Goal: Complete application form

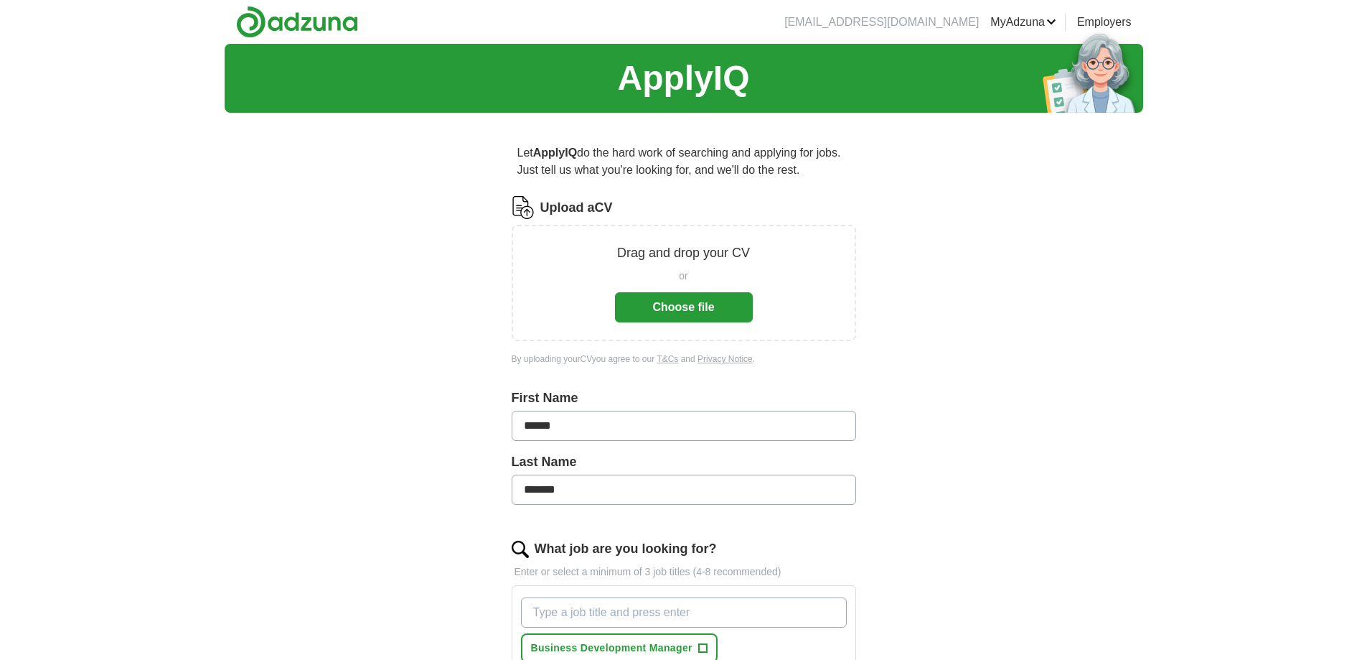
click at [721, 296] on button "Choose file" at bounding box center [684, 307] width 138 height 30
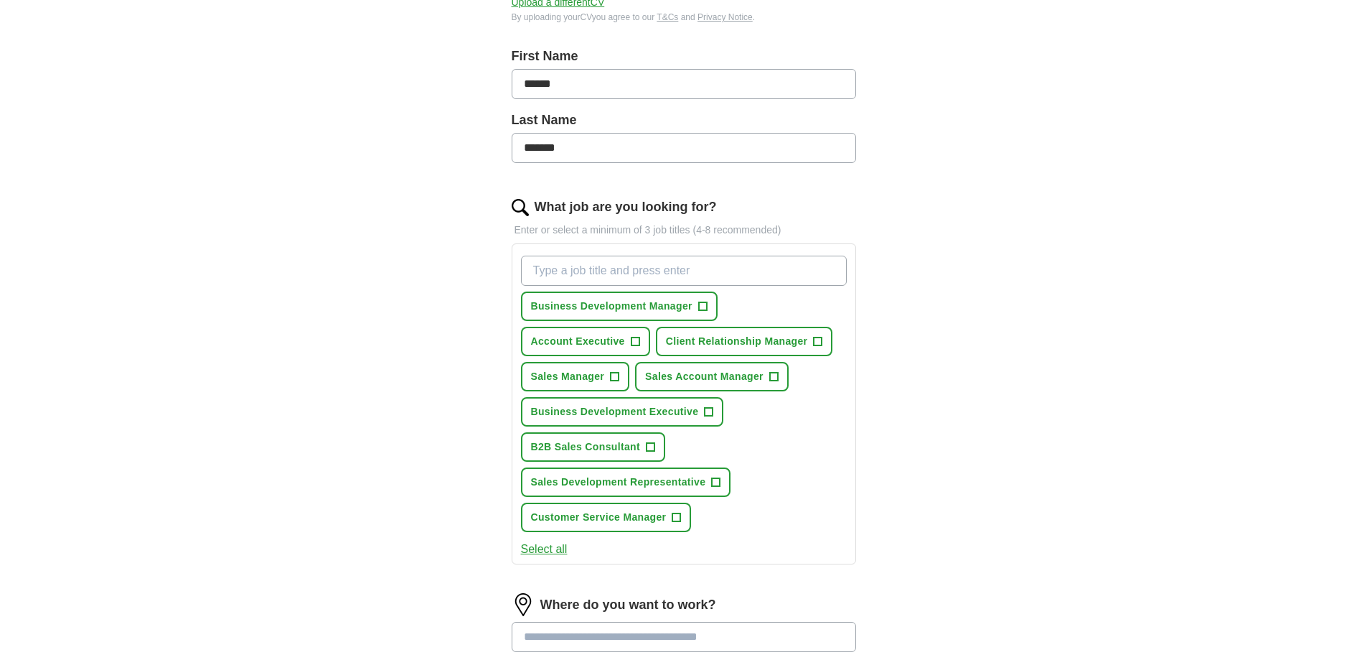
scroll to position [287, 0]
click at [700, 301] on span "+" at bounding box center [702, 304] width 9 height 11
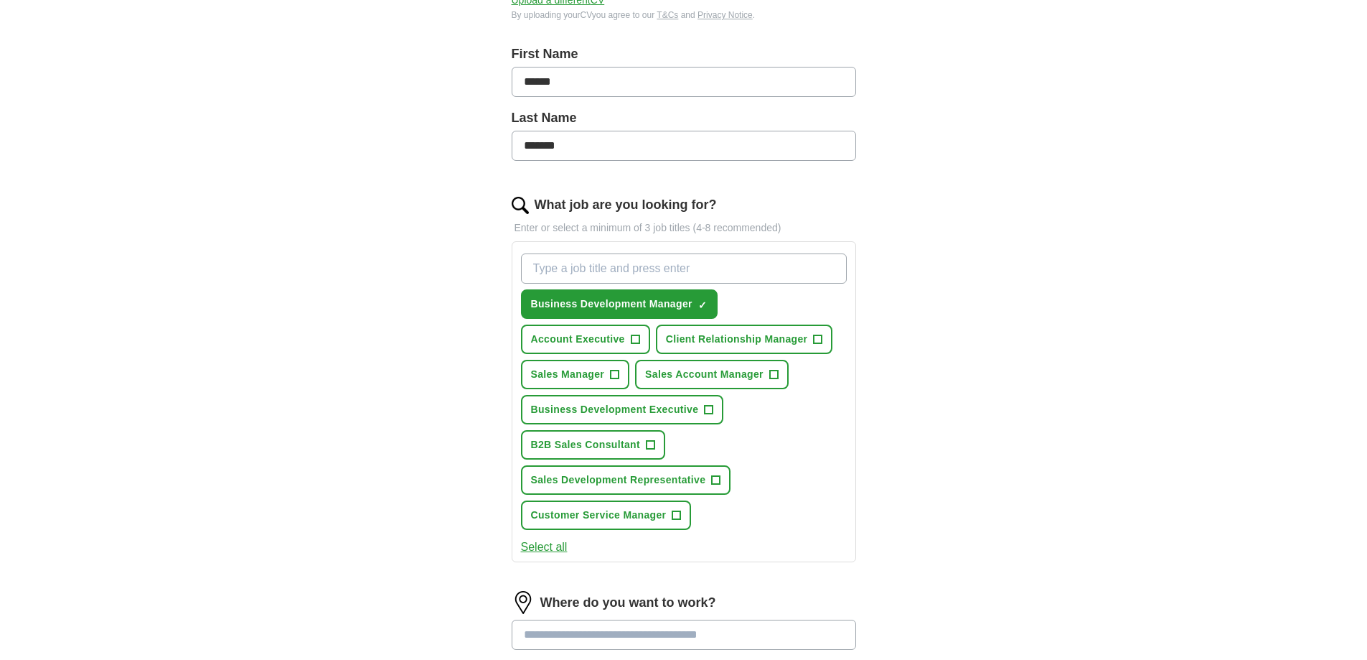
click at [632, 268] on input "What job are you looking for?" at bounding box center [684, 268] width 326 height 30
type input "van driver"
click at [627, 347] on button "Account Executive +" at bounding box center [585, 338] width 129 height 29
click at [769, 345] on span "Client Relationship Manager" at bounding box center [737, 339] width 142 height 15
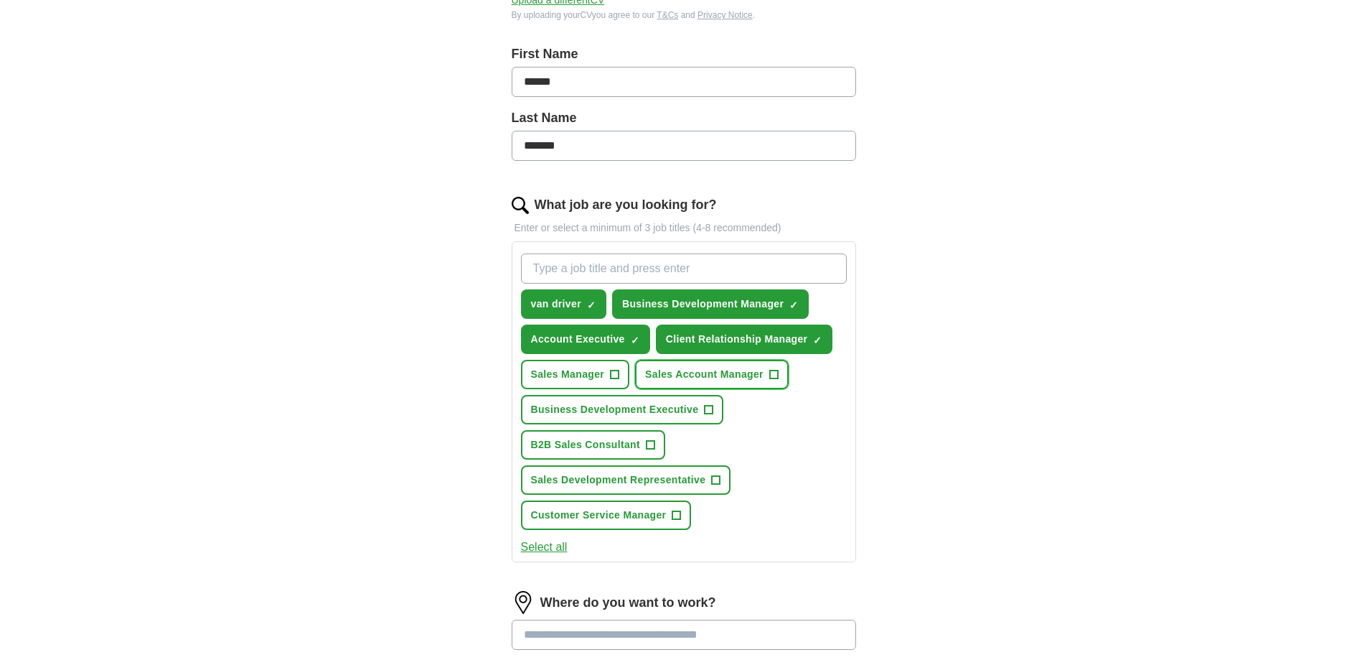
click at [744, 371] on span "Sales Account Manager" at bounding box center [704, 374] width 118 height 15
click at [705, 408] on span "+" at bounding box center [709, 409] width 9 height 11
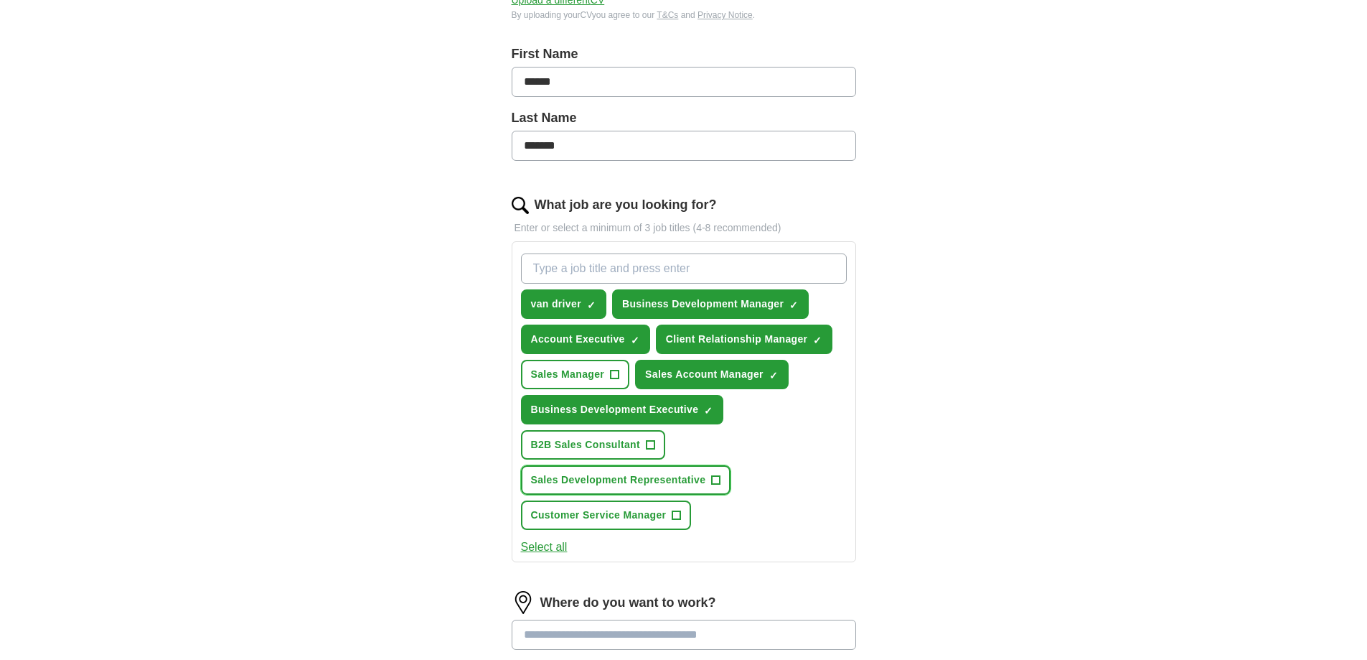
click at [656, 482] on span "Sales Development Representative" at bounding box center [618, 479] width 175 height 15
click at [637, 443] on span "B2B Sales Consultant" at bounding box center [585, 444] width 109 height 15
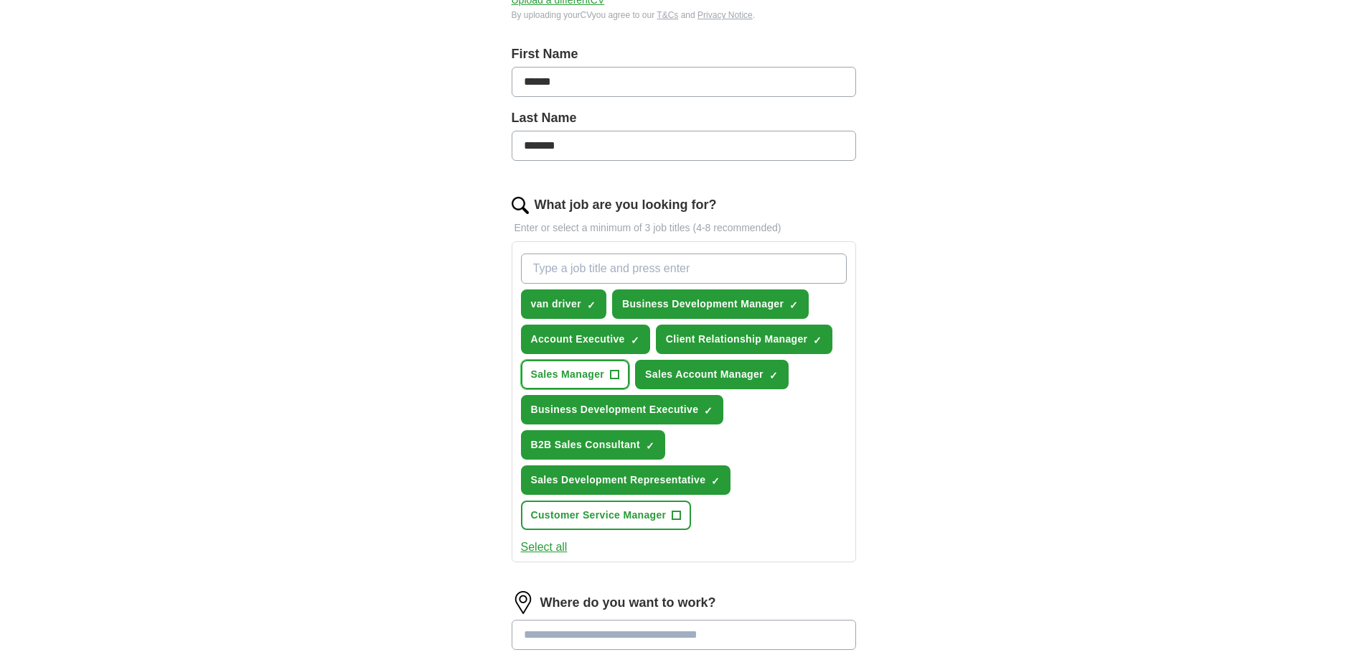
click at [615, 373] on span "+" at bounding box center [615, 374] width 9 height 11
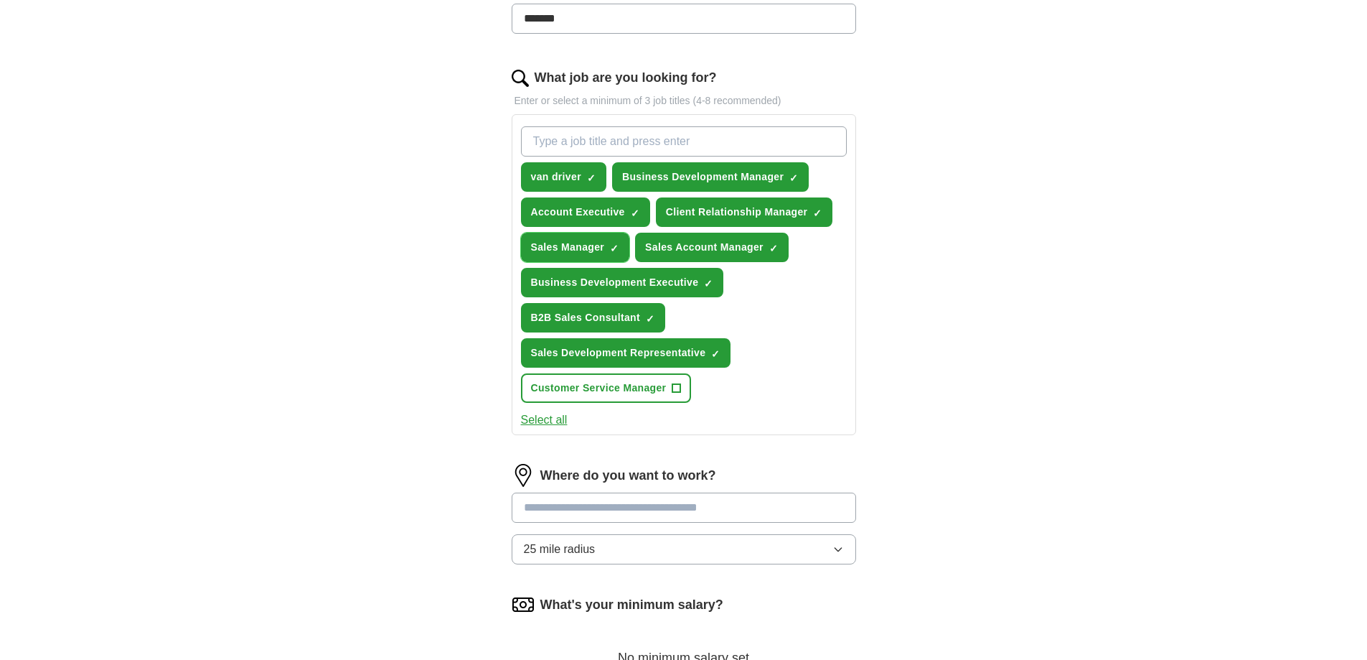
scroll to position [574, 0]
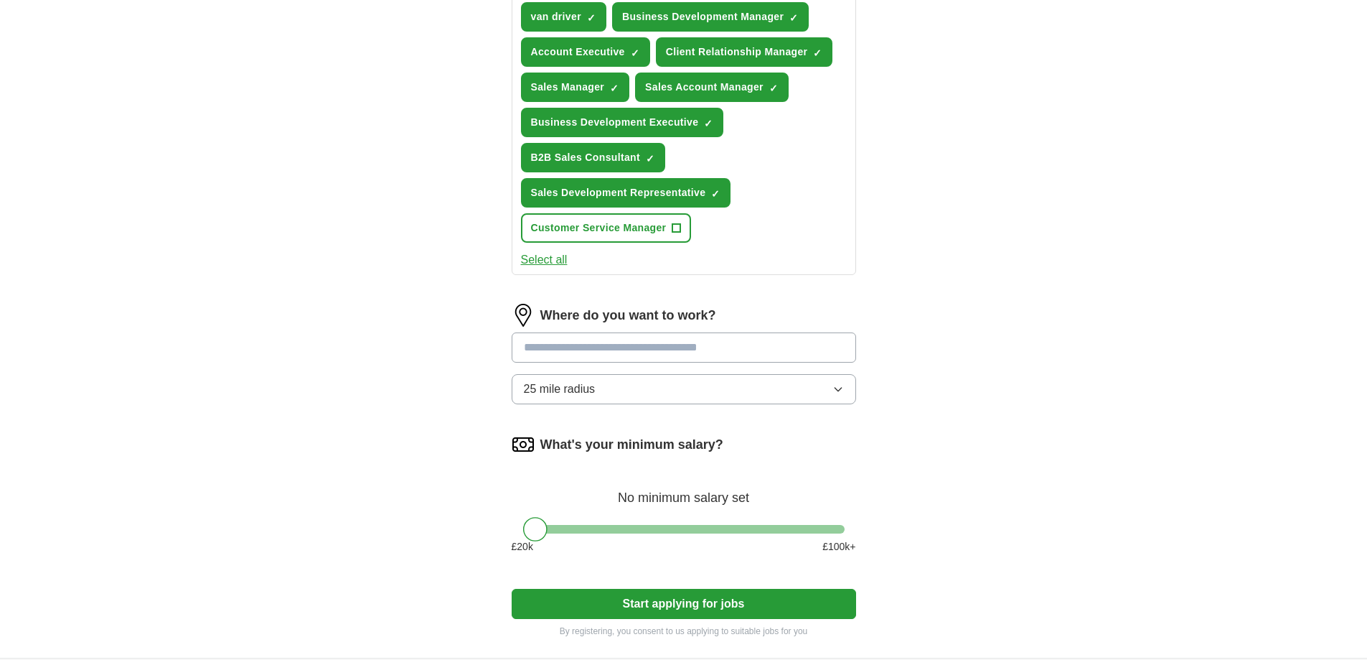
click at [554, 262] on button "Select all" at bounding box center [544, 259] width 47 height 17
click at [629, 350] on input at bounding box center [684, 347] width 345 height 30
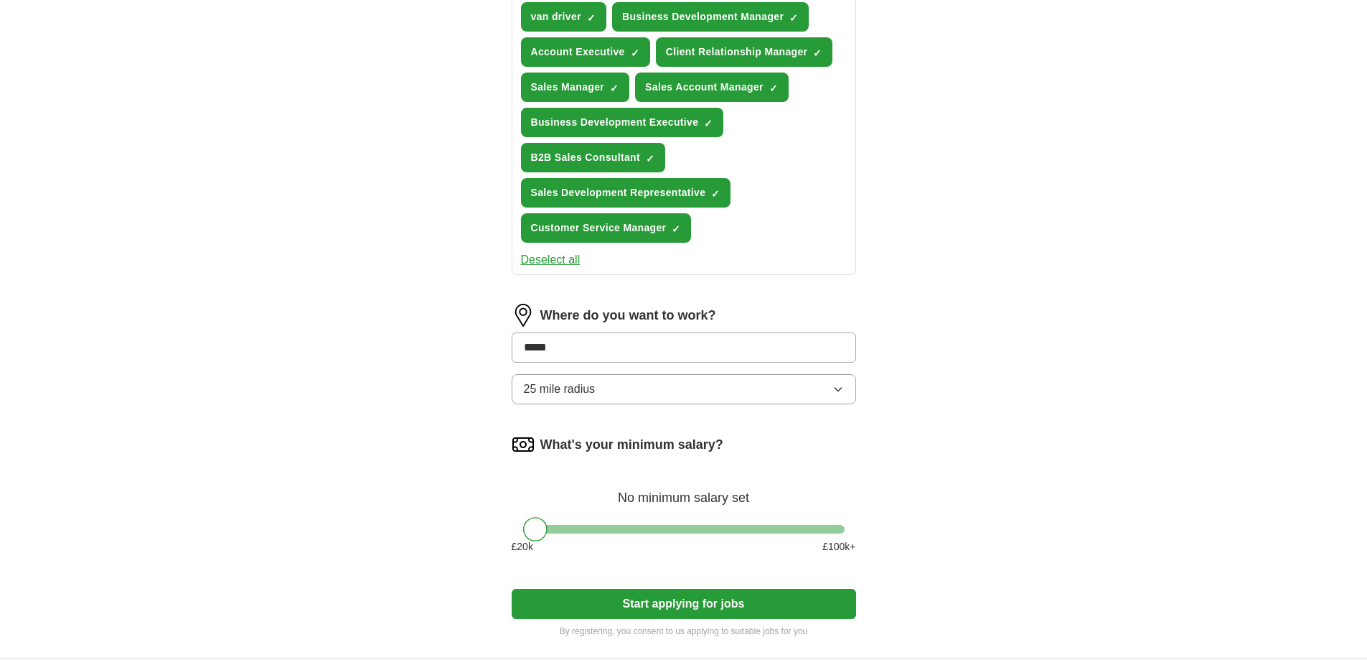
type input "******"
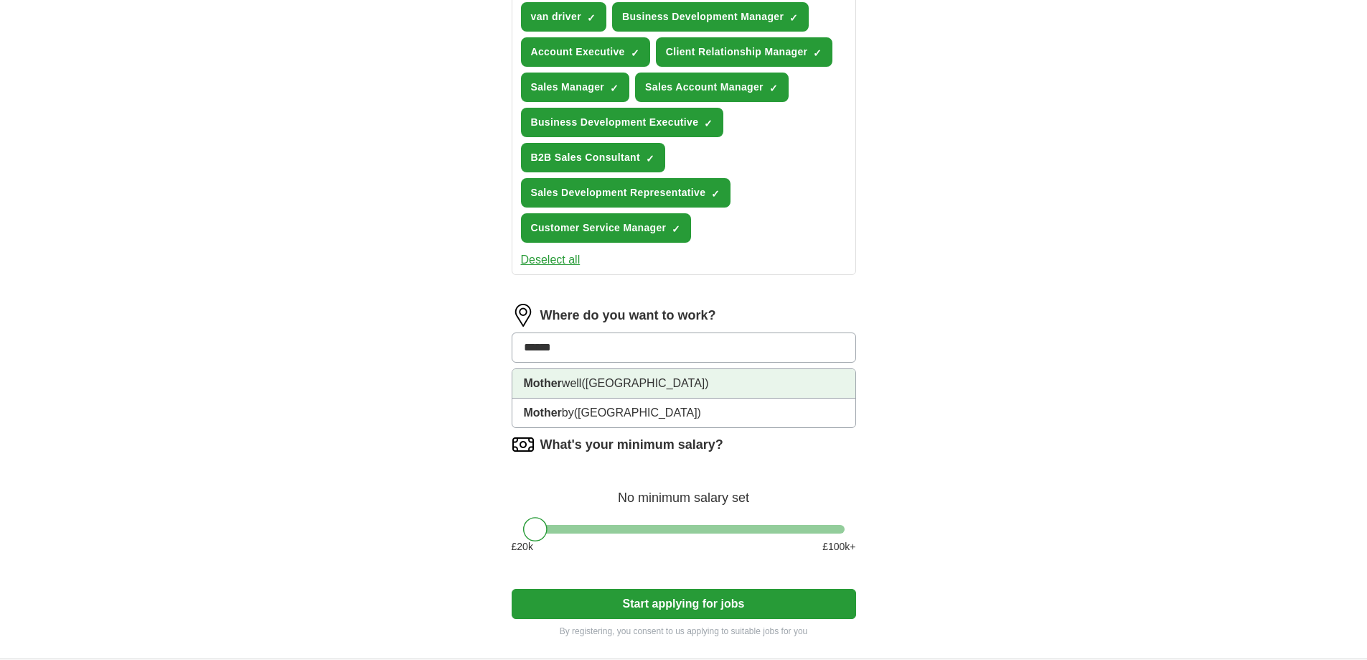
click at [604, 378] on span "([GEOGRAPHIC_DATA])" at bounding box center [644, 383] width 127 height 12
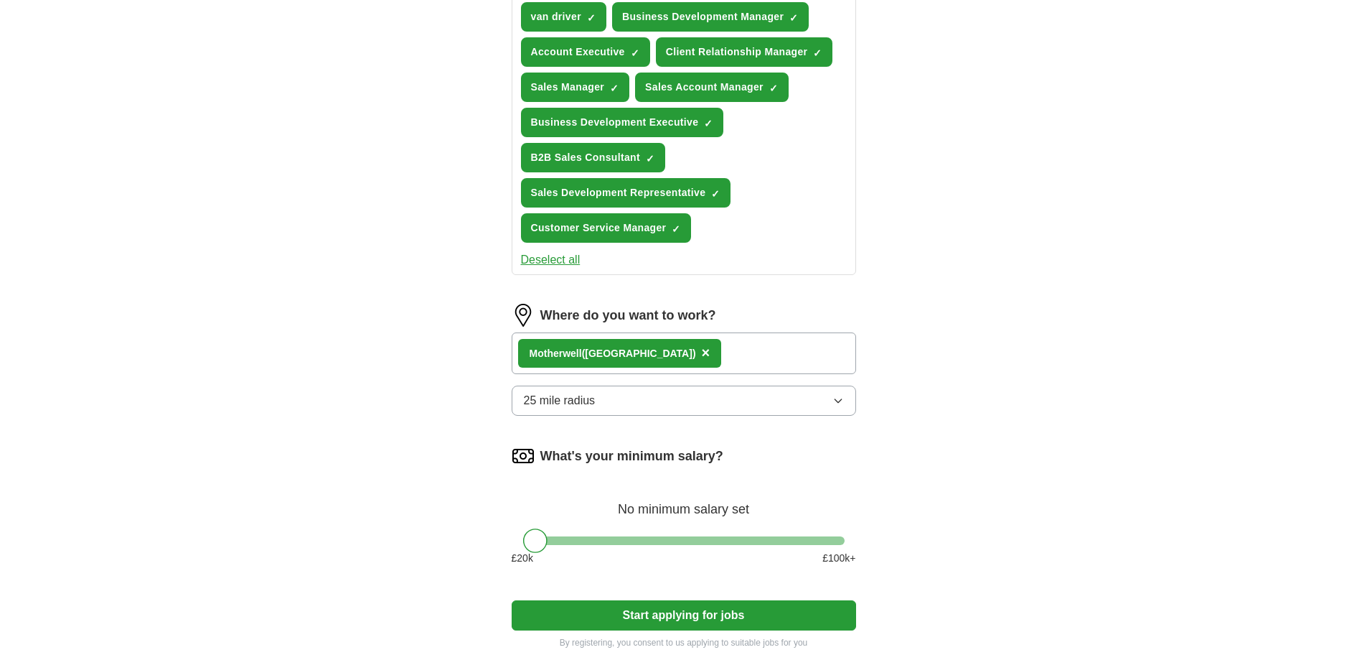
click at [604, 390] on button "25 mile radius" at bounding box center [684, 400] width 345 height 30
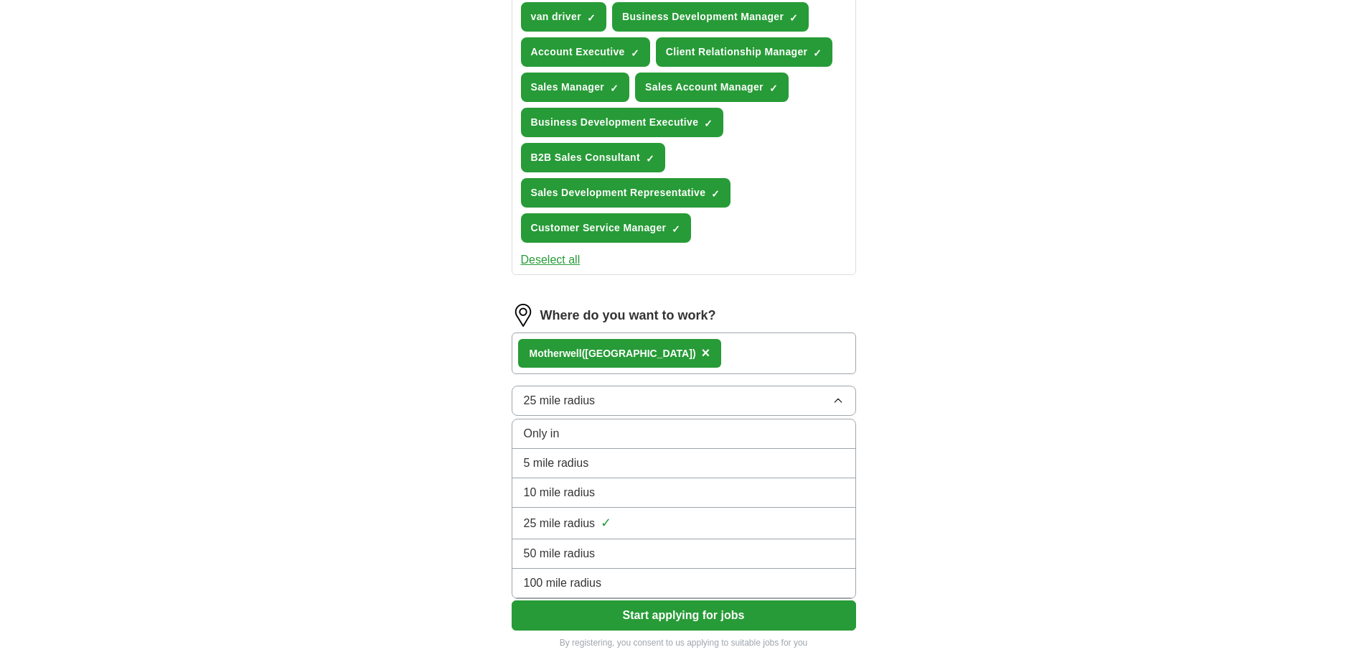
click at [594, 454] on li "5 mile radius" at bounding box center [683, 463] width 343 height 29
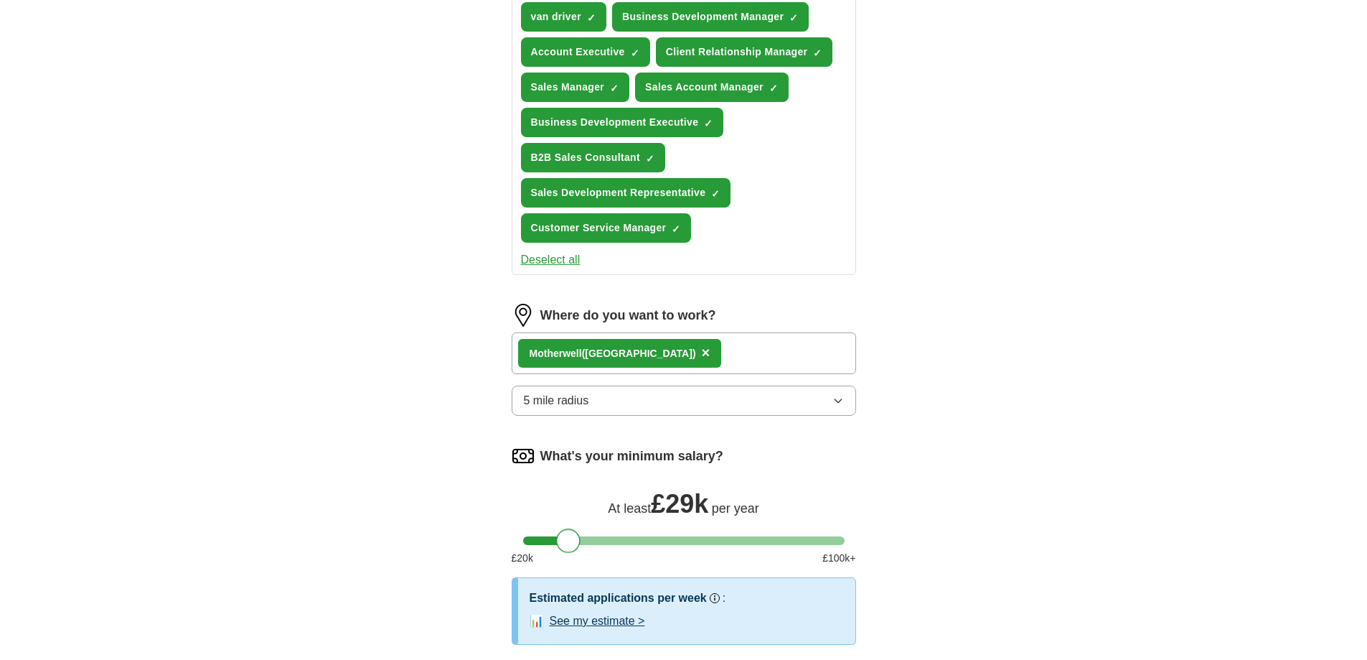
drag, startPoint x: 540, startPoint y: 544, endPoint x: 575, endPoint y: 539, distance: 35.5
click at [575, 539] on div at bounding box center [568, 540] width 24 height 24
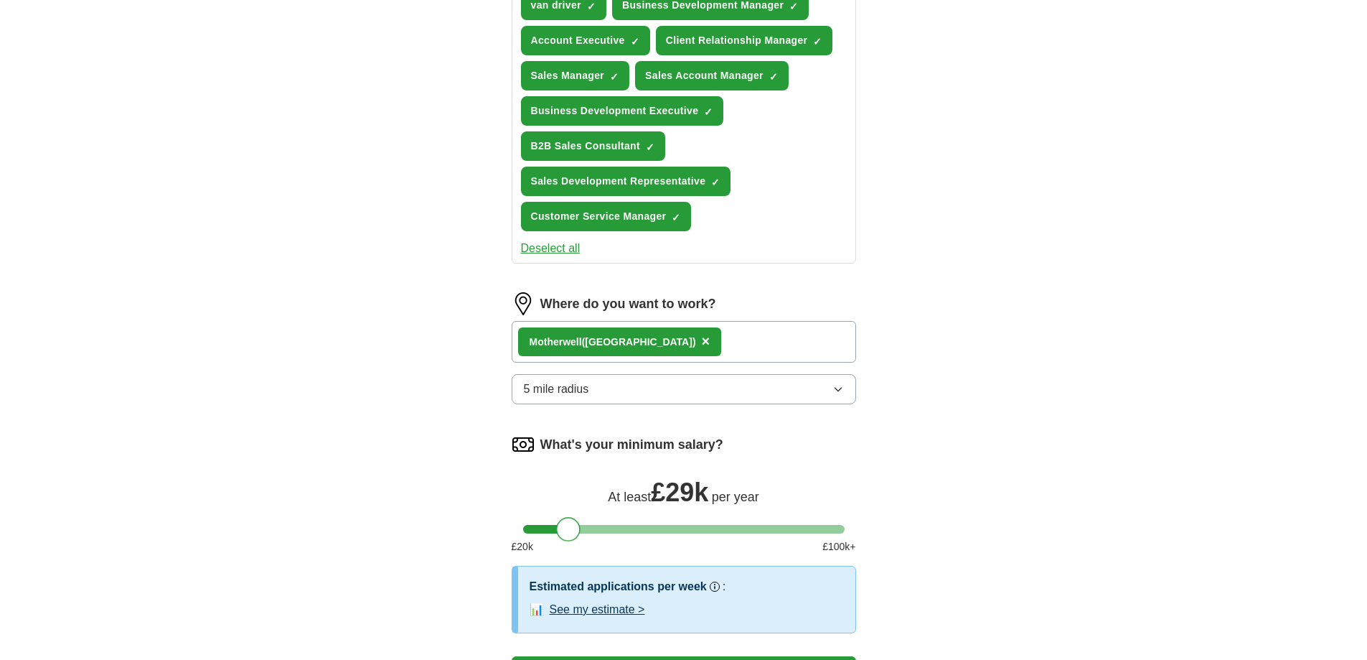
scroll to position [811, 0]
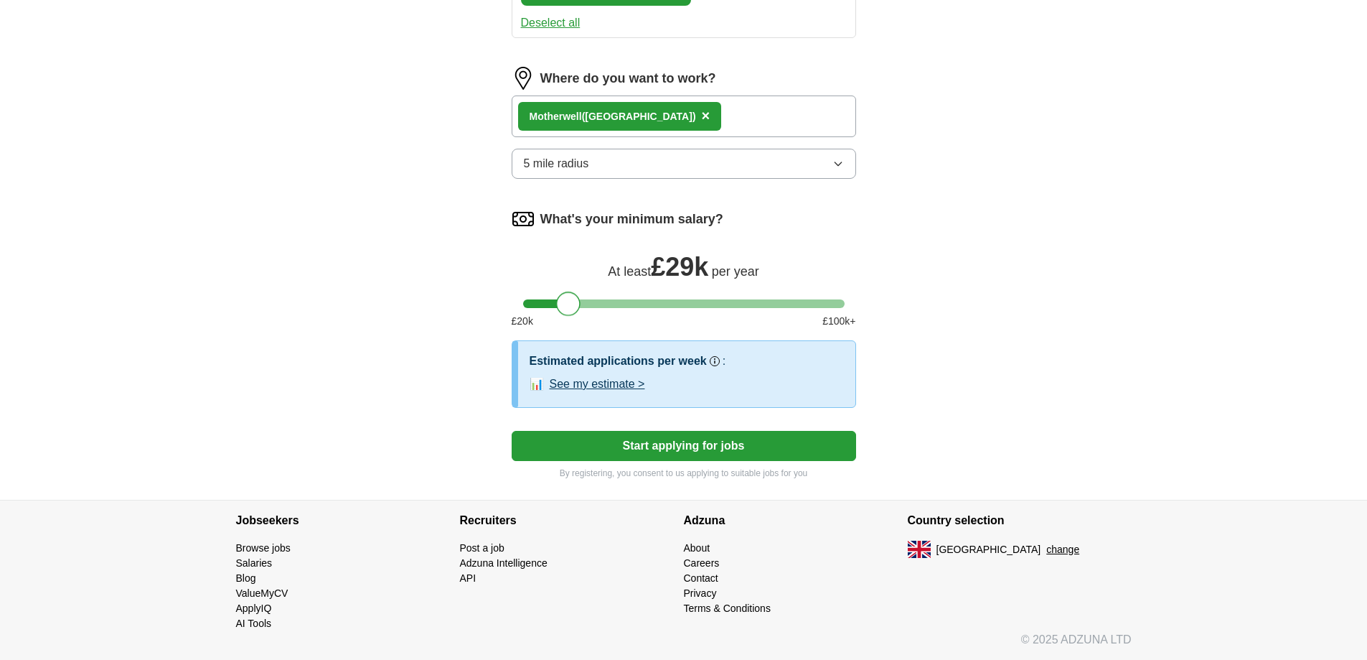
click at [620, 385] on button "See my estimate >" at bounding box center [597, 383] width 95 height 17
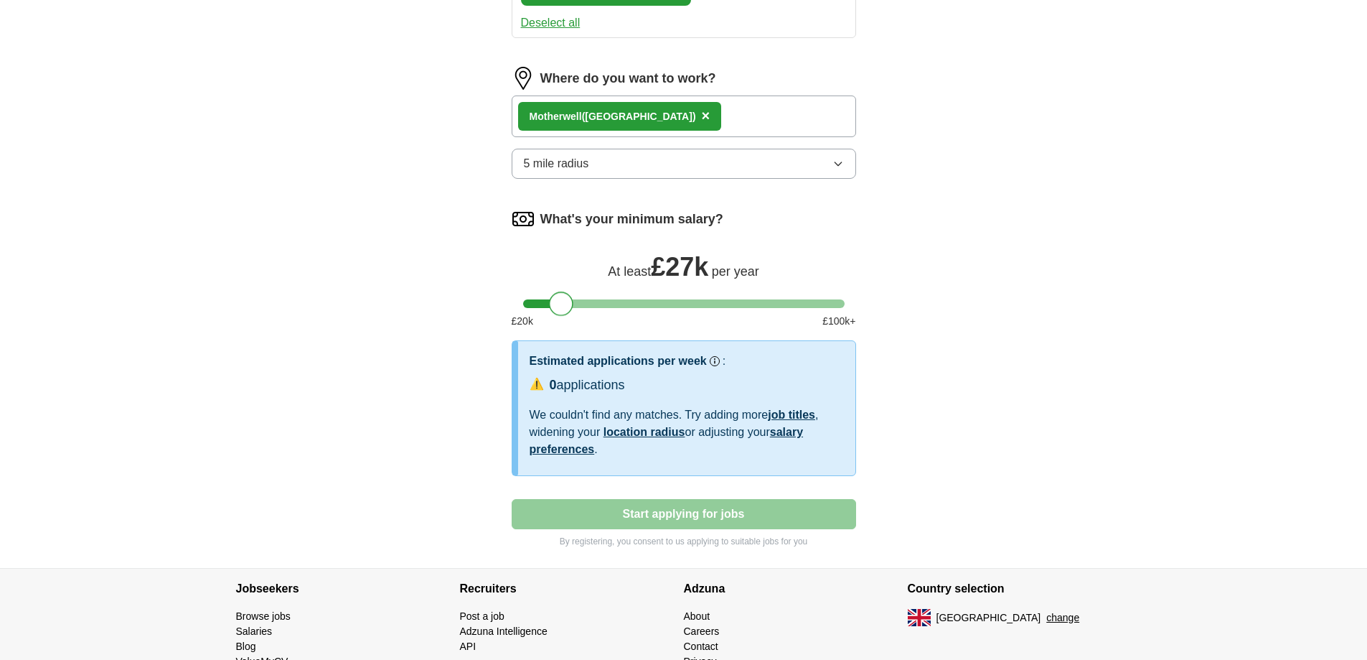
click at [556, 306] on div at bounding box center [561, 303] width 24 height 24
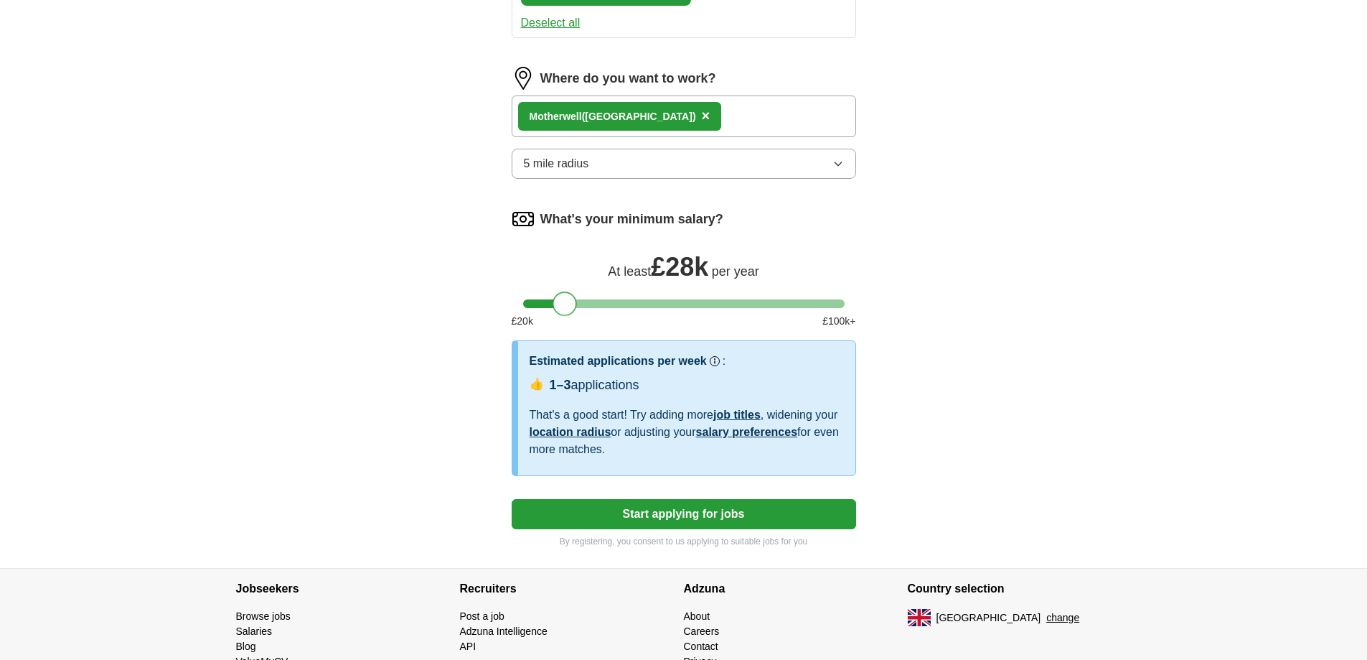
click at [557, 306] on div at bounding box center [565, 303] width 24 height 24
click at [685, 509] on button "Start applying for jobs" at bounding box center [684, 514] width 345 height 30
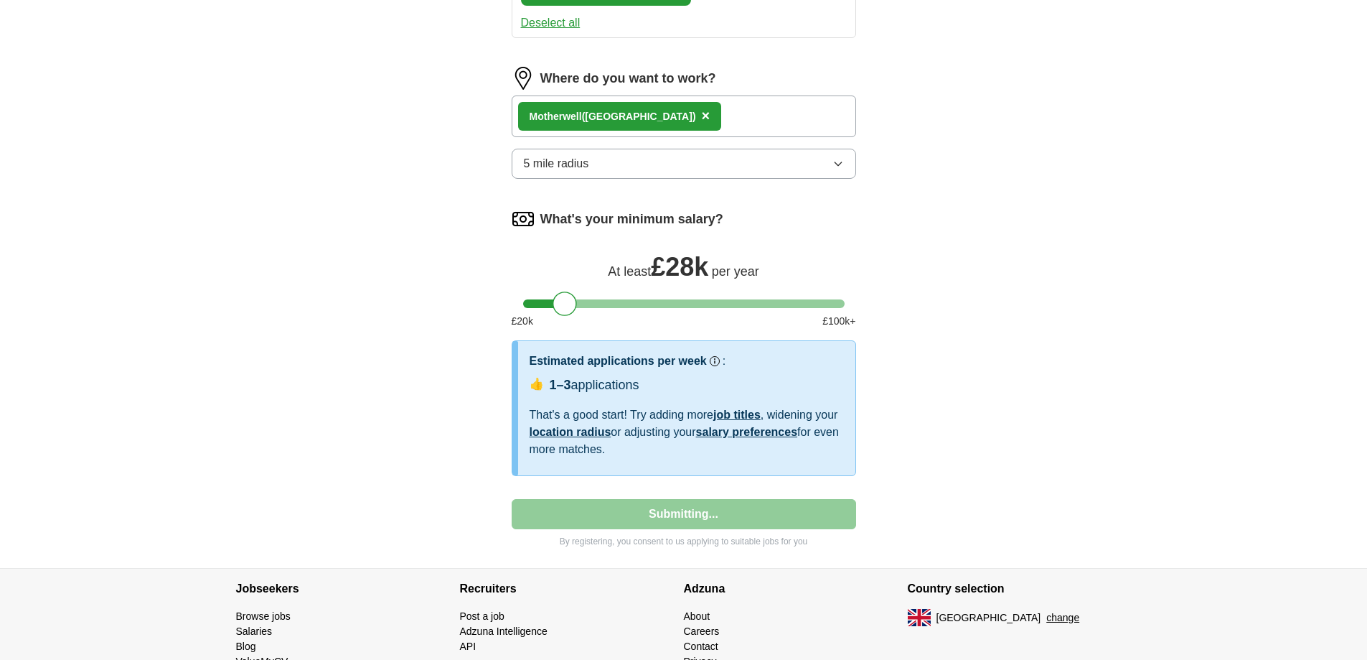
select select "**"
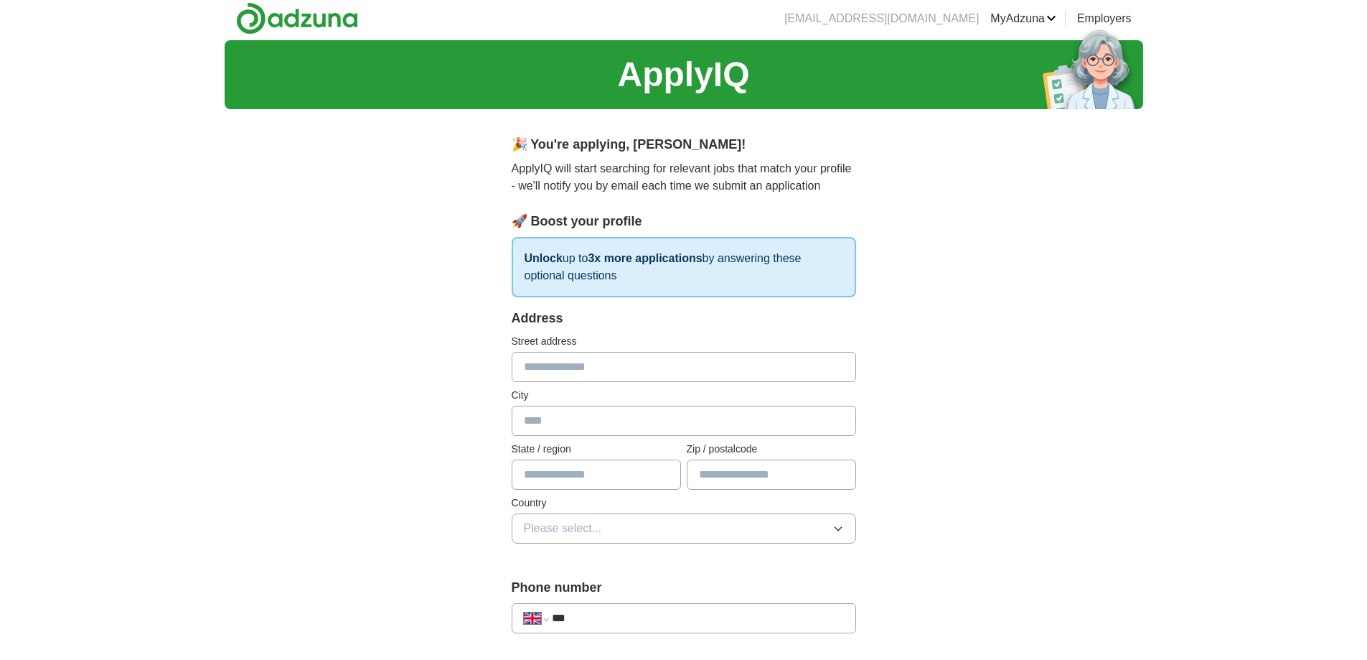
scroll to position [0, 0]
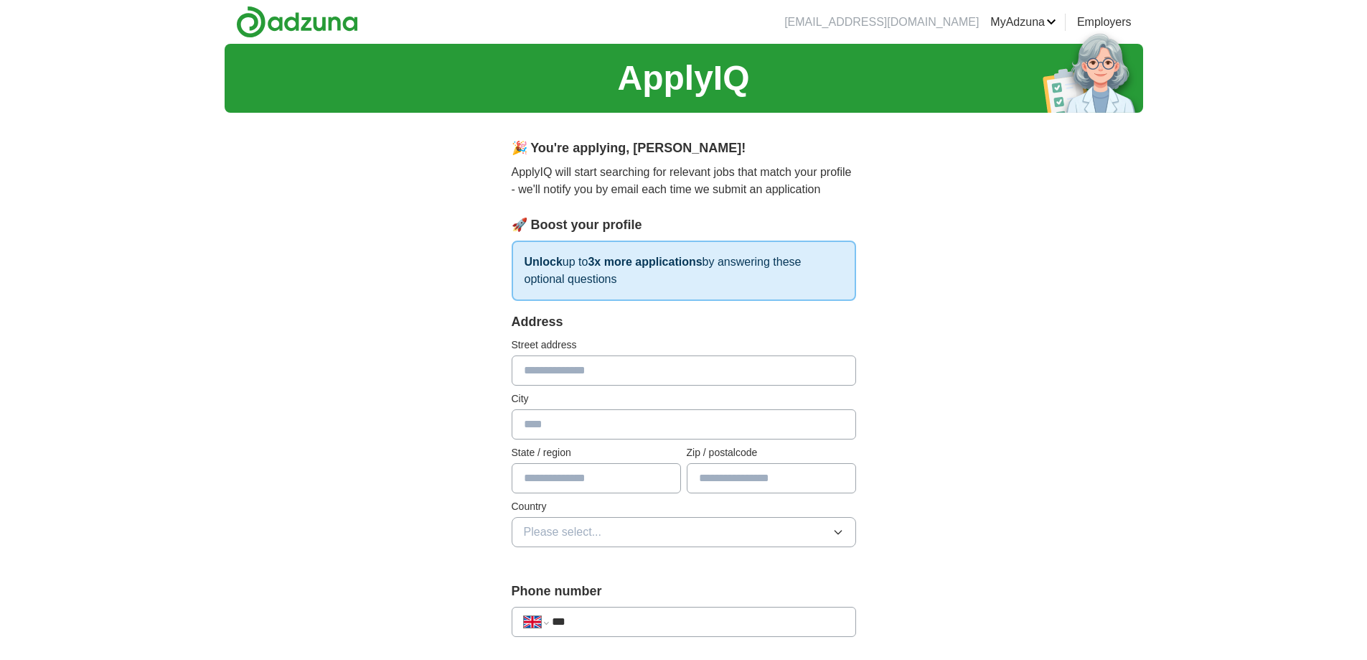
click at [606, 370] on input "text" at bounding box center [684, 370] width 345 height 30
type input "**********"
type input "*******"
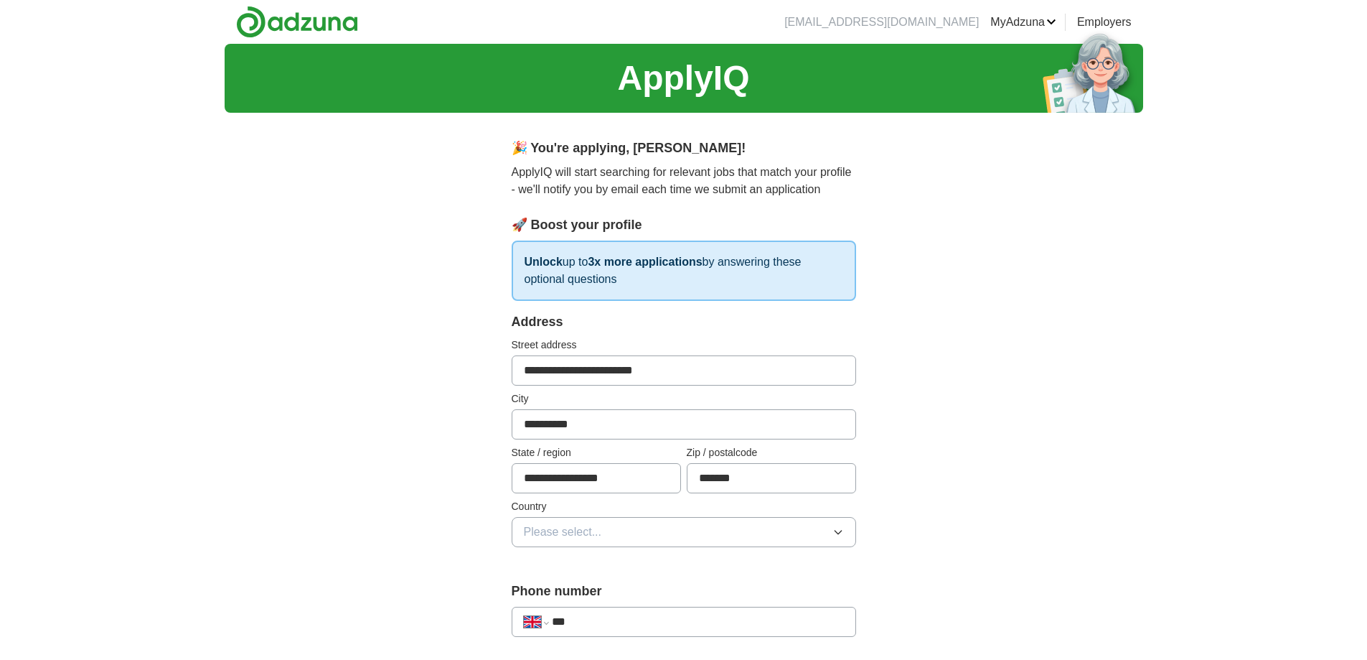
click at [602, 533] on button "Please select..." at bounding box center [684, 532] width 345 height 30
click at [592, 567] on span "[GEOGRAPHIC_DATA]" at bounding box center [584, 564] width 120 height 17
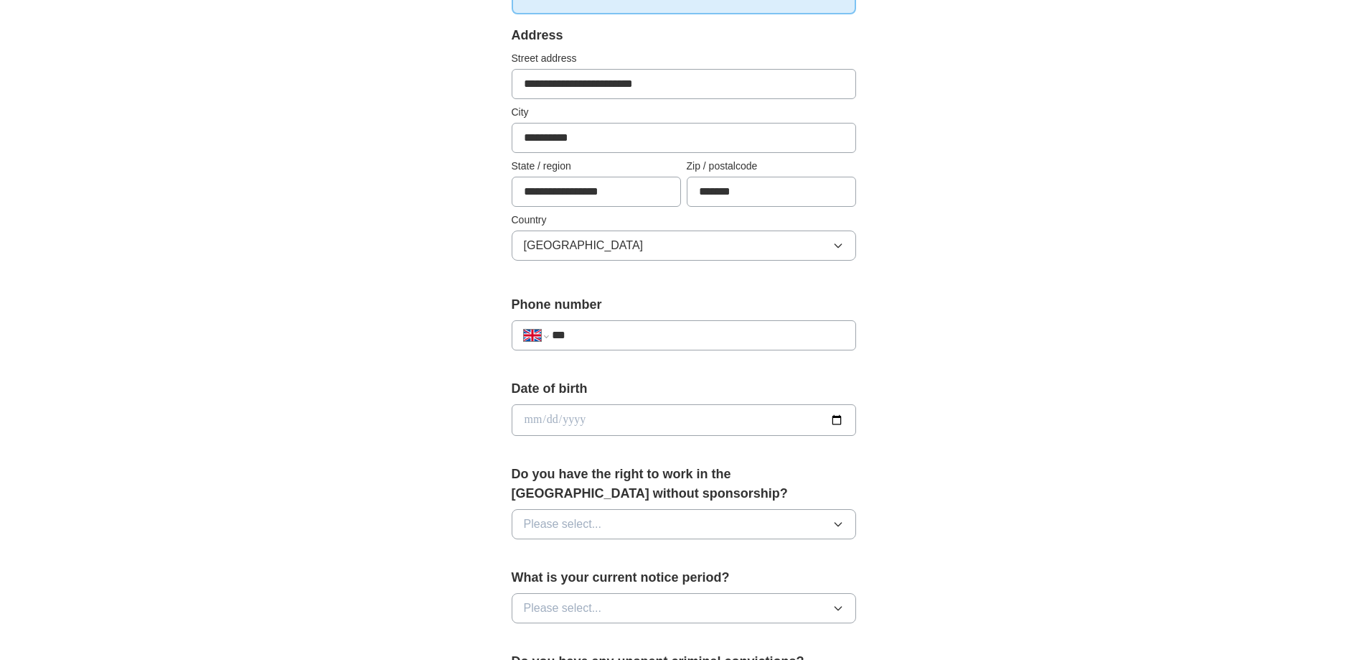
scroll to position [287, 0]
click at [582, 344] on div "**********" at bounding box center [684, 334] width 345 height 30
click at [594, 334] on input "***" at bounding box center [697, 334] width 291 height 17
type input "**********"
click at [641, 417] on input "date" at bounding box center [684, 419] width 345 height 32
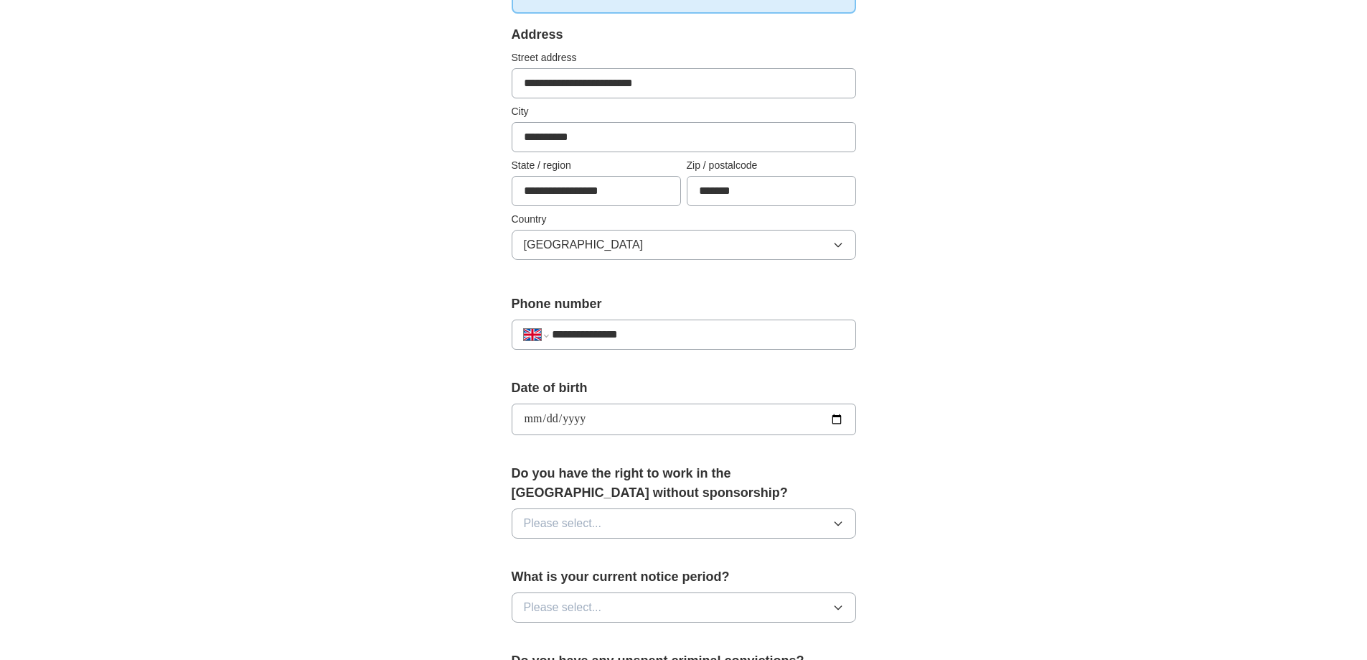
type input "**********"
click at [700, 533] on button "Please select..." at bounding box center [684, 523] width 345 height 30
click at [632, 557] on div "Yes" at bounding box center [684, 556] width 320 height 17
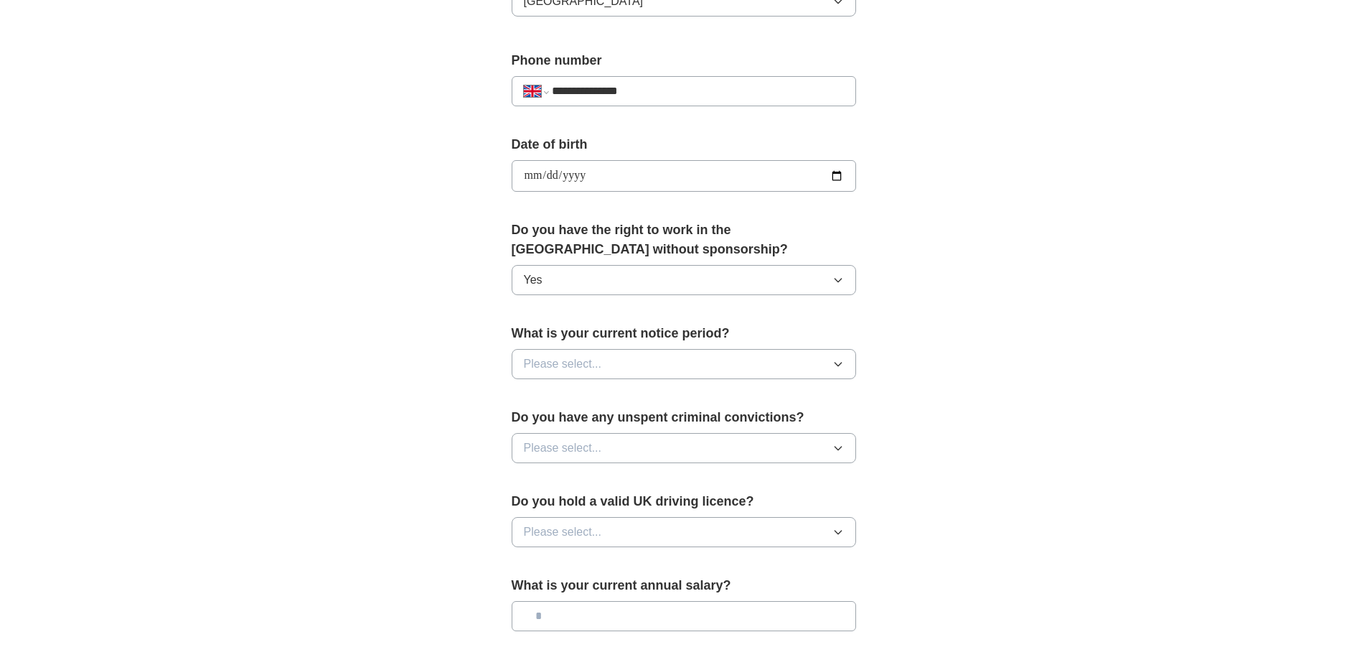
scroll to position [574, 0]
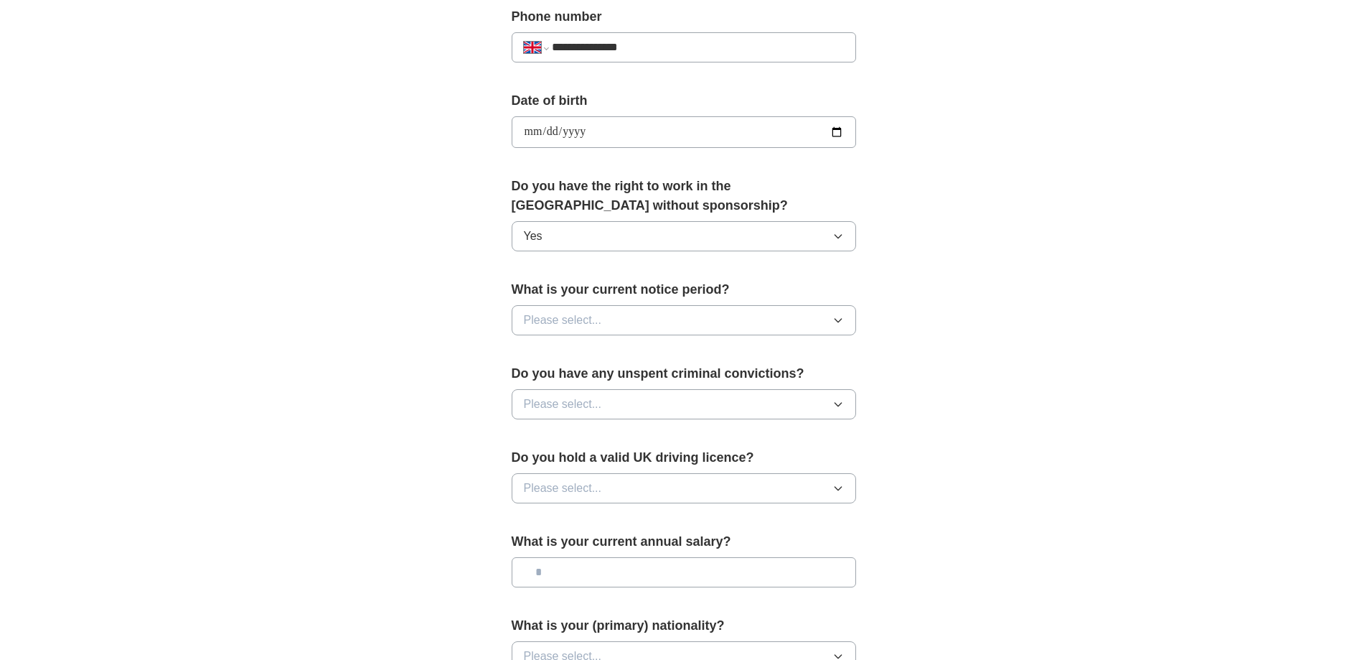
click at [569, 321] on span "Please select..." at bounding box center [563, 320] width 78 height 17
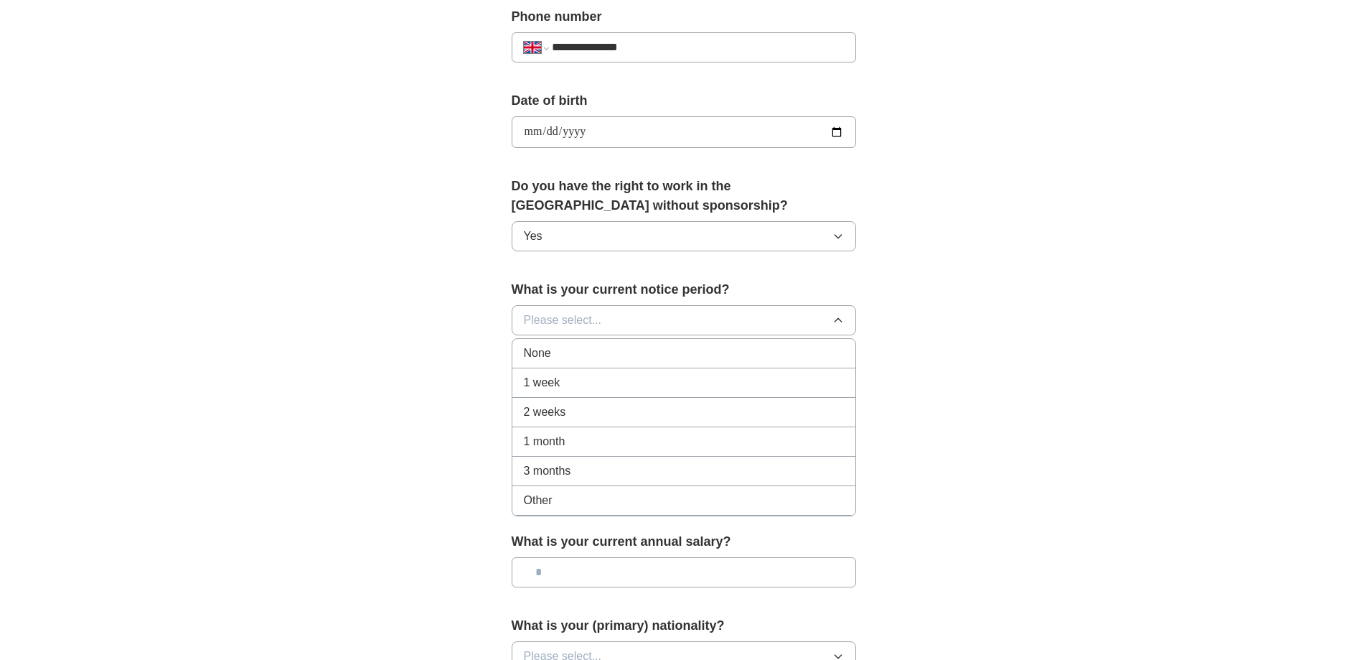
click at [571, 385] on div "1 week" at bounding box center [684, 382] width 320 height 17
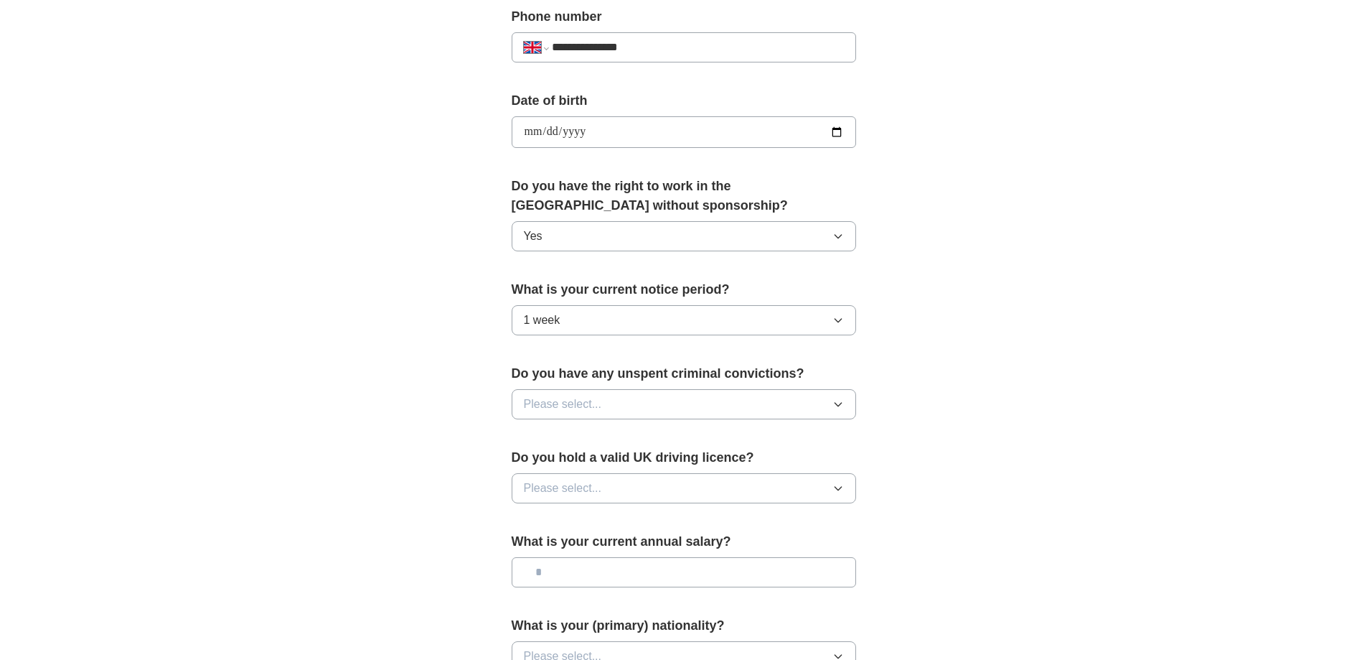
click at [580, 423] on div "Do you have any unspent criminal convictions? Please select..." at bounding box center [684, 397] width 345 height 67
click at [579, 407] on span "Please select..." at bounding box center [563, 403] width 78 height 17
click at [568, 457] on li "No" at bounding box center [683, 466] width 343 height 29
click at [574, 487] on span "Please select..." at bounding box center [563, 487] width 78 height 17
click at [556, 523] on div "Yes" at bounding box center [684, 520] width 320 height 17
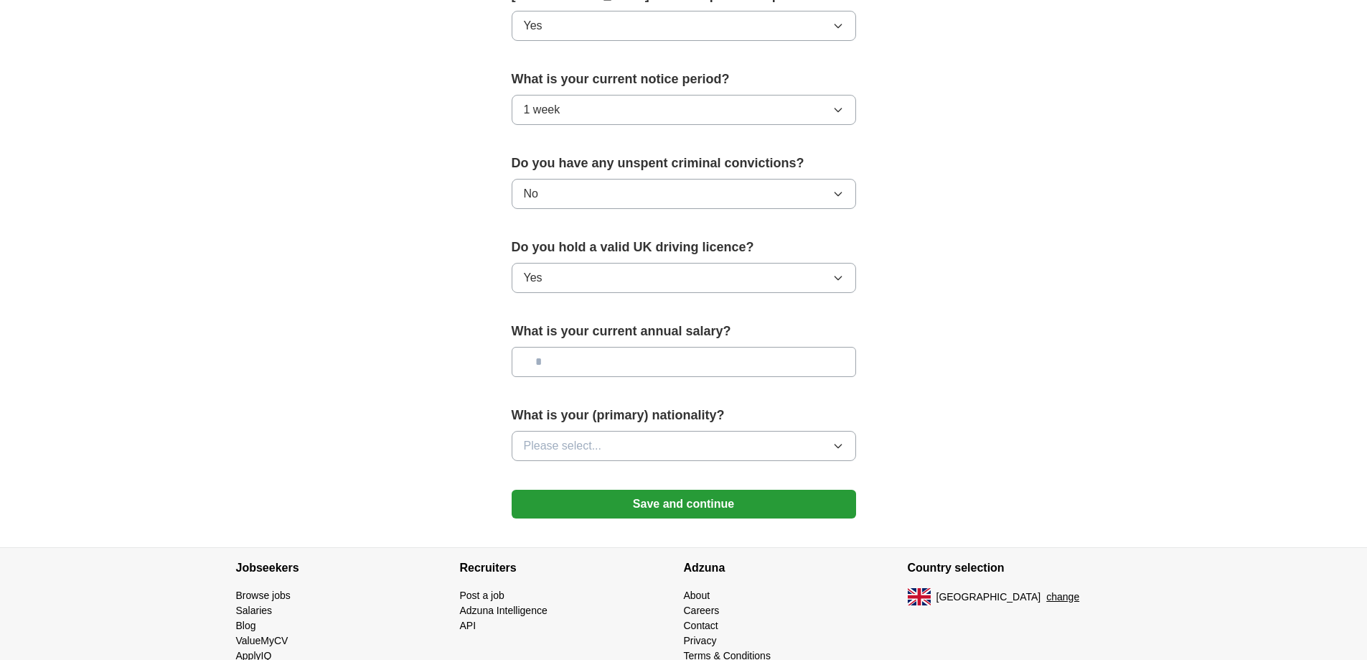
scroll to position [790, 0]
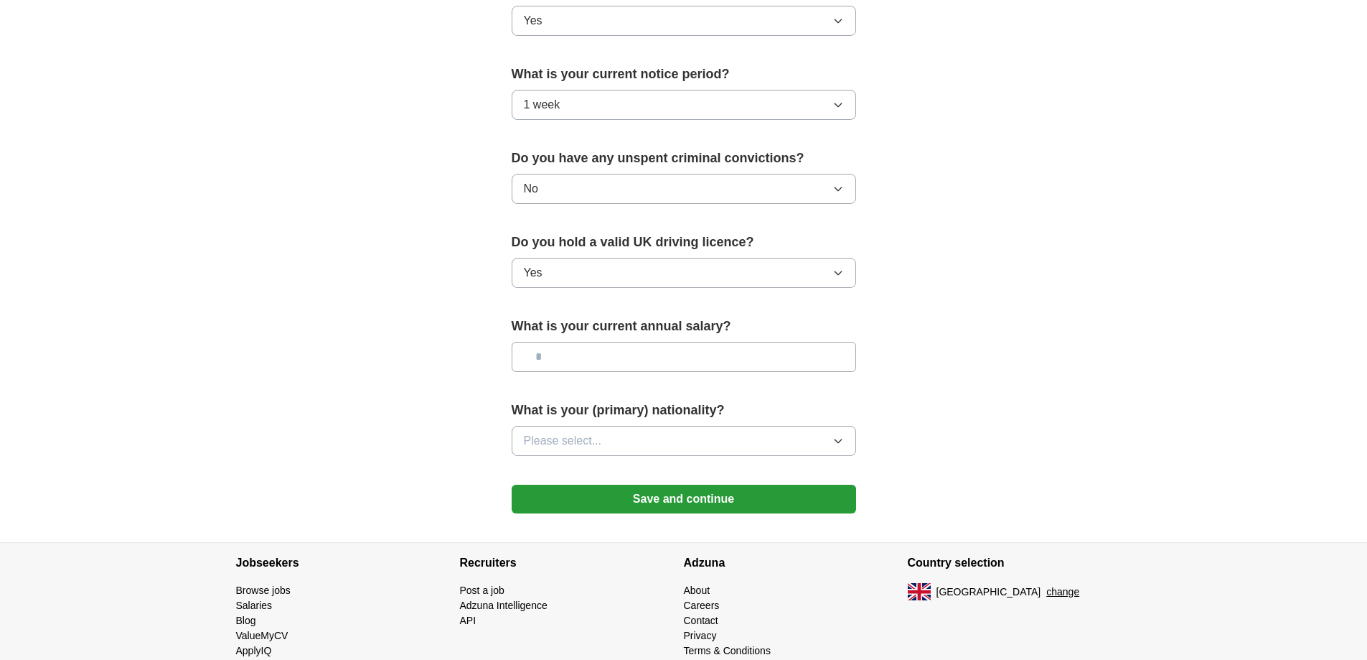
click at [693, 362] on input "text" at bounding box center [684, 357] width 345 height 30
type input "******"
click at [708, 348] on input "******" at bounding box center [684, 357] width 345 height 30
type input "*******"
click at [660, 433] on button "Please select..." at bounding box center [684, 441] width 345 height 30
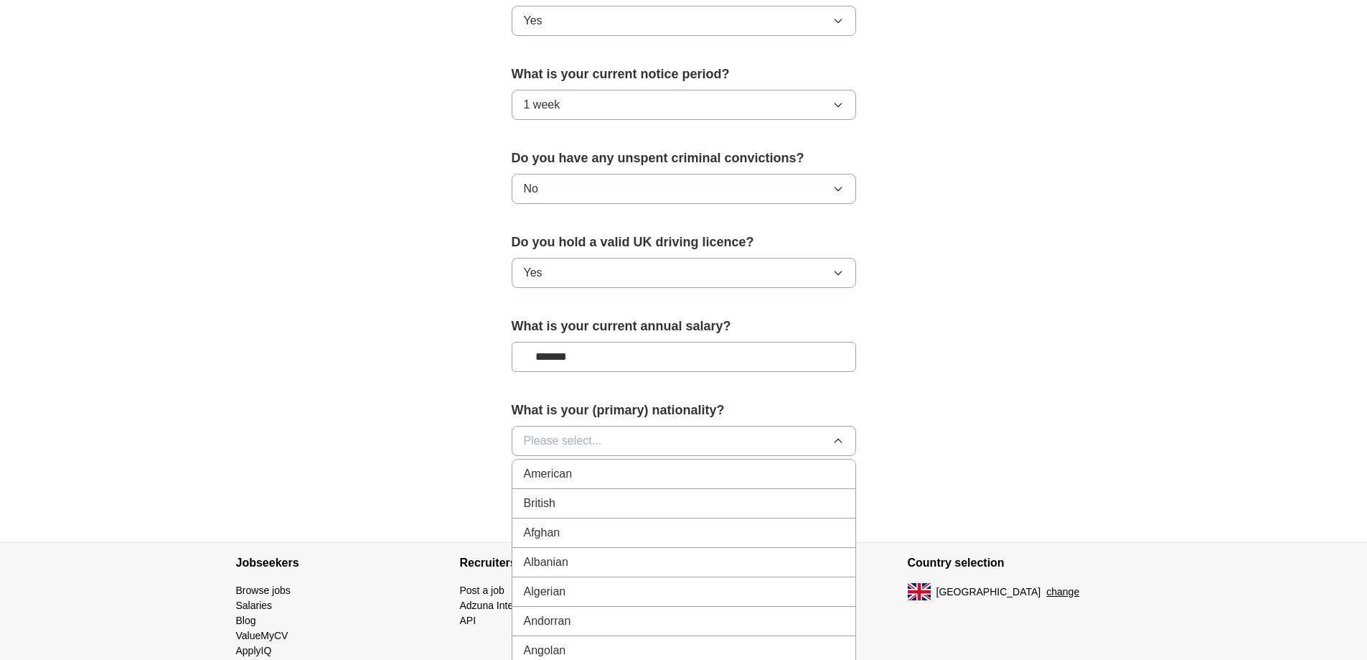
click at [600, 501] on div "British" at bounding box center [684, 503] width 320 height 17
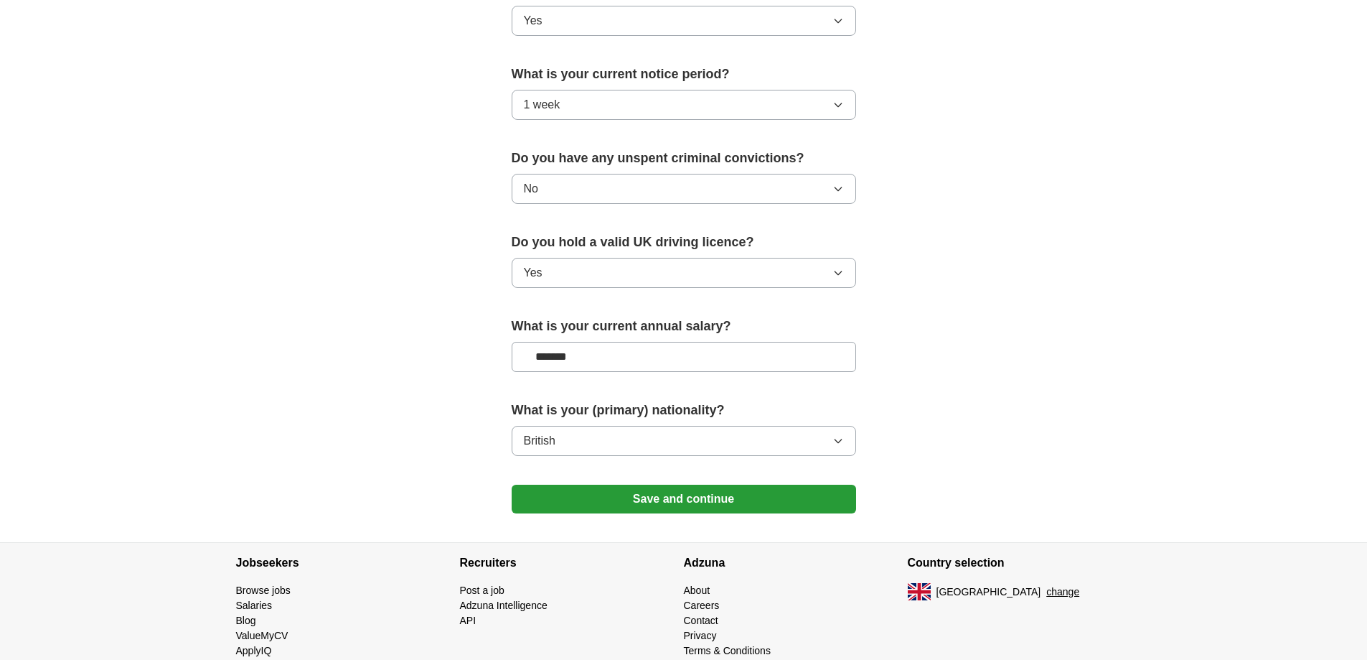
click at [670, 502] on button "Save and continue" at bounding box center [684, 499] width 345 height 29
